Goal: Find specific page/section: Find specific page/section

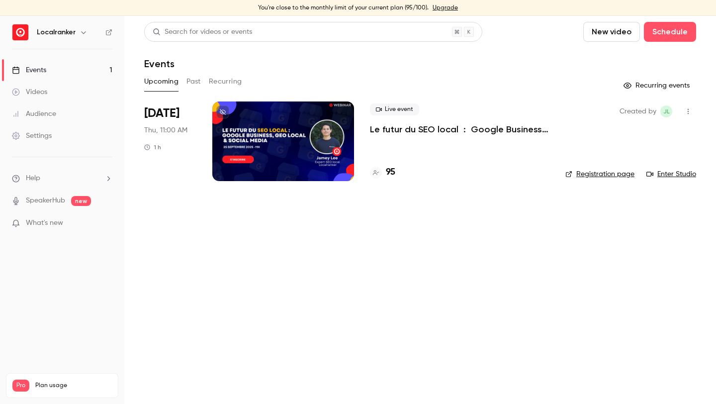
click at [392, 169] on h4 "95" at bounding box center [390, 172] width 9 height 13
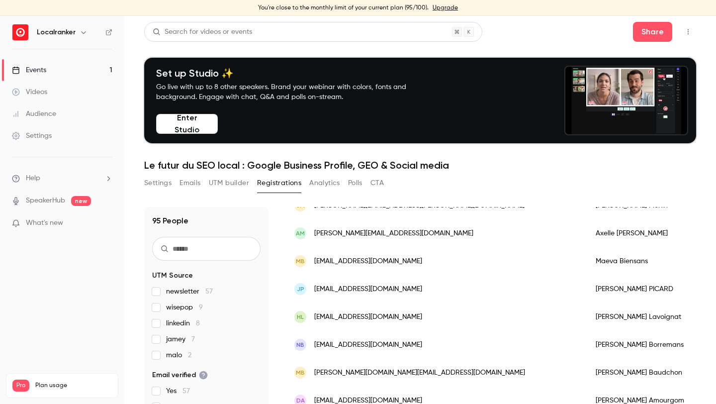
click at [192, 320] on span "linkedin 8" at bounding box center [183, 323] width 34 height 10
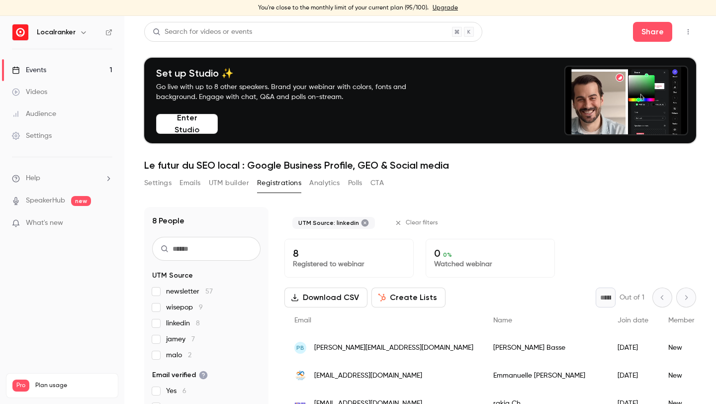
click at [192, 320] on span "linkedin 8" at bounding box center [183, 323] width 34 height 10
